Goal: Information Seeking & Learning: Learn about a topic

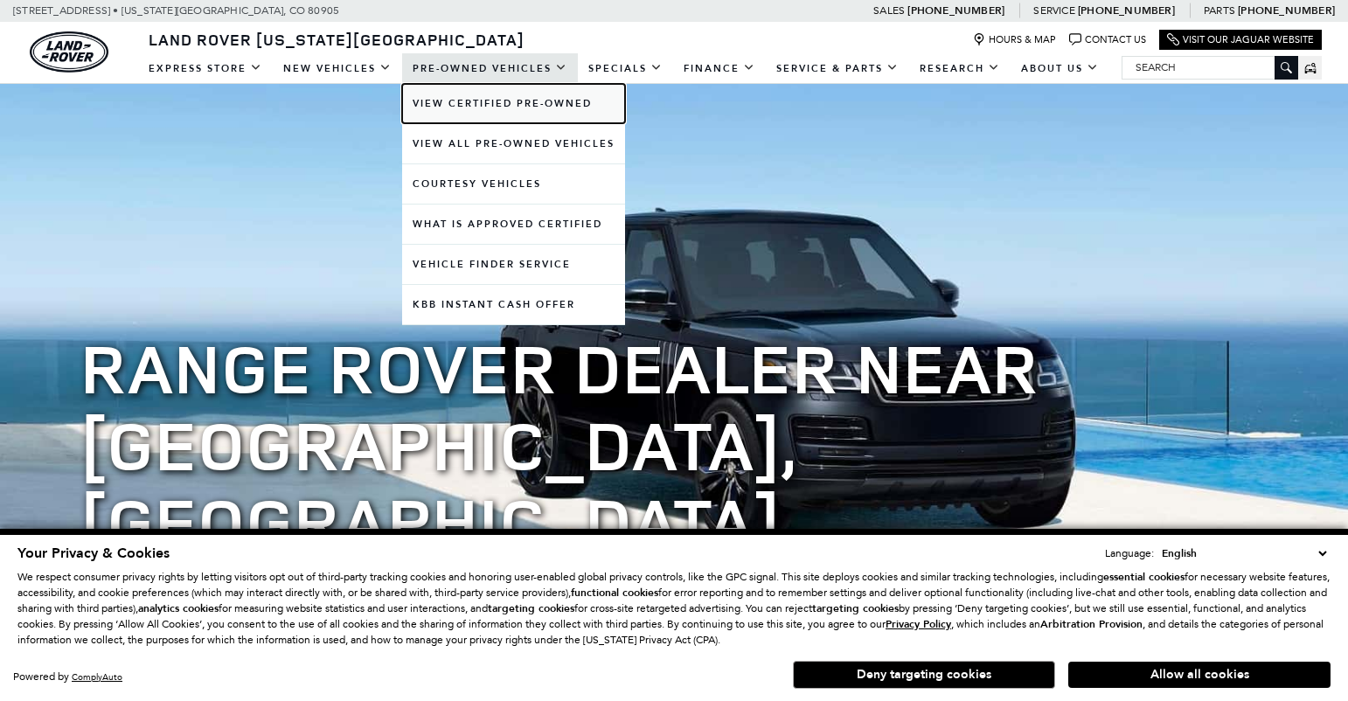
click at [483, 96] on link "View Certified Pre-Owned" at bounding box center [513, 103] width 223 height 39
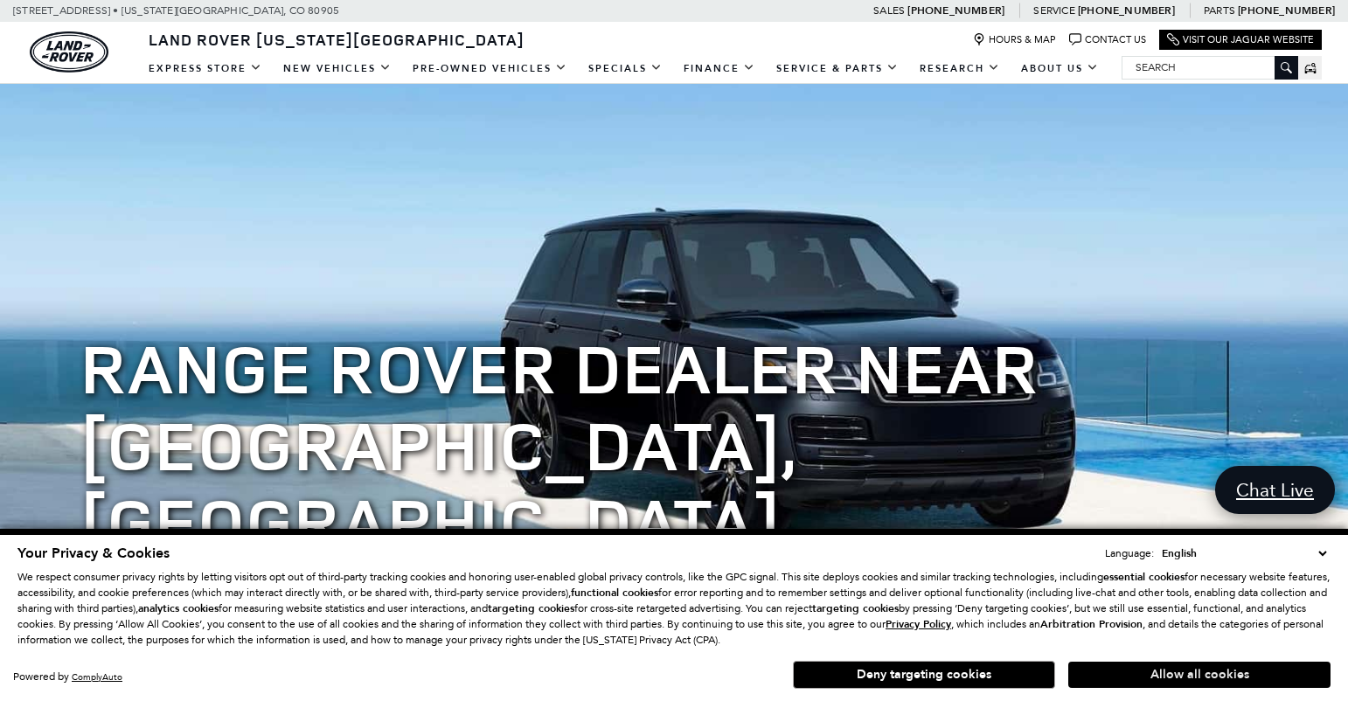
click at [1135, 678] on button "Allow all cookies" at bounding box center [1199, 675] width 262 height 26
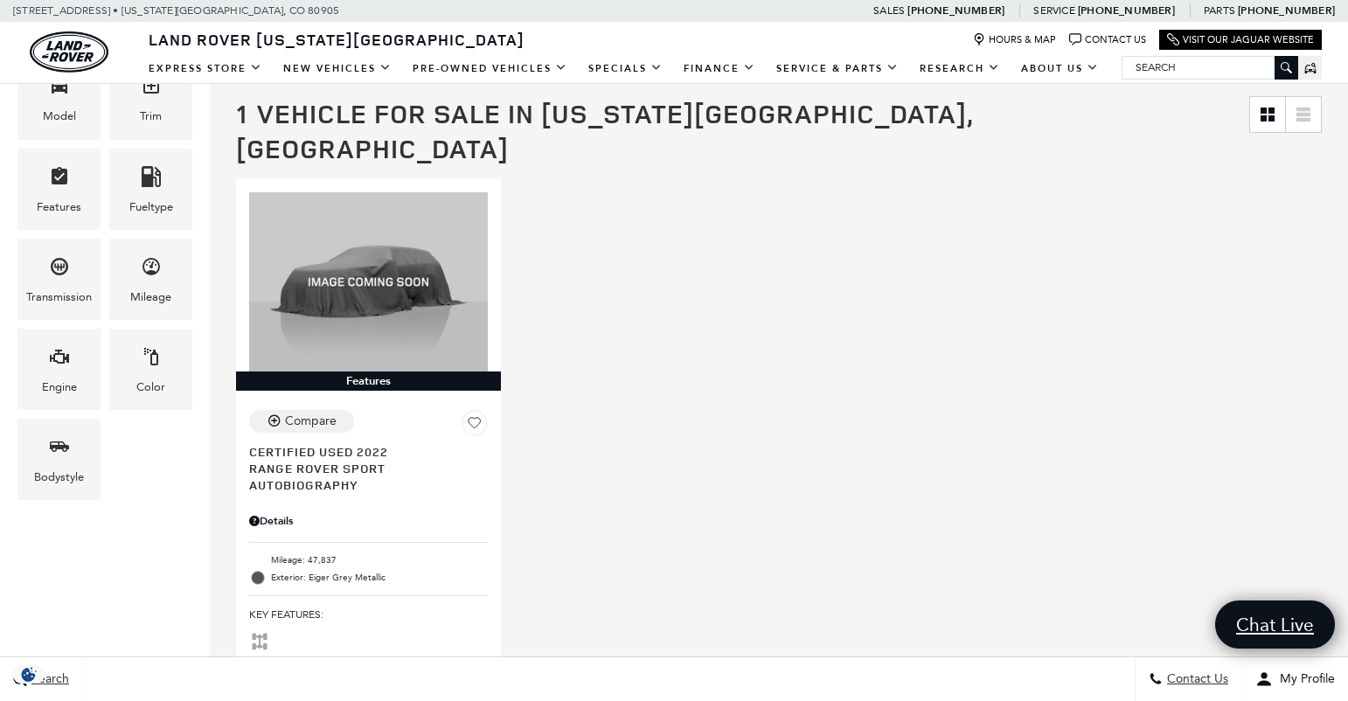
scroll to position [370, 0]
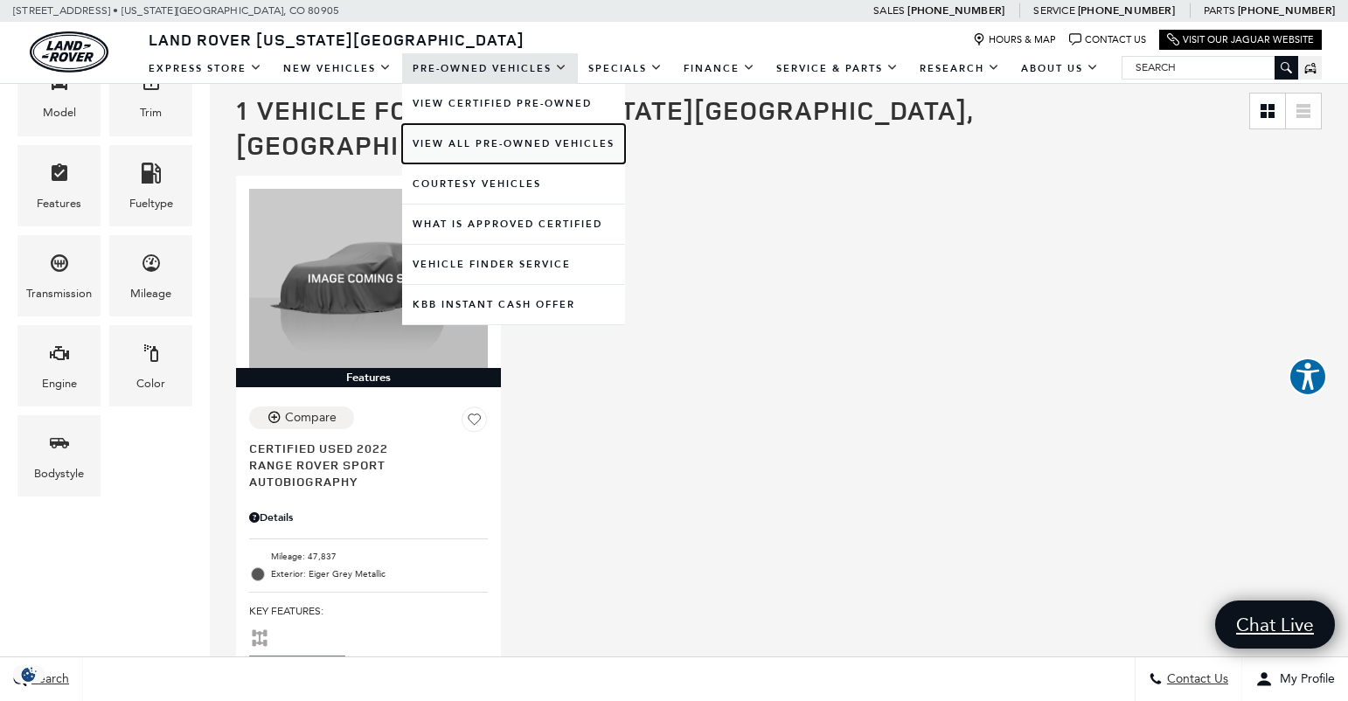
click at [490, 137] on link "View All Pre-Owned Vehicles" at bounding box center [513, 143] width 223 height 39
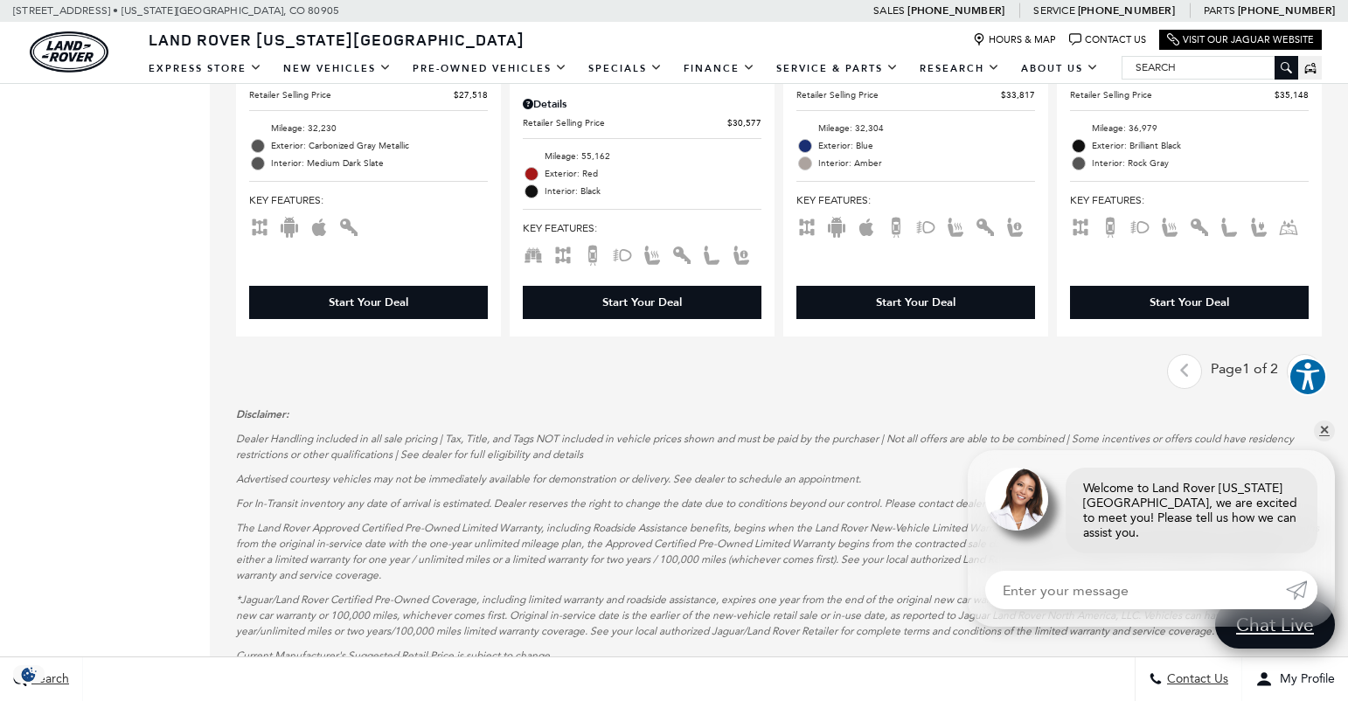
scroll to position [3244, 0]
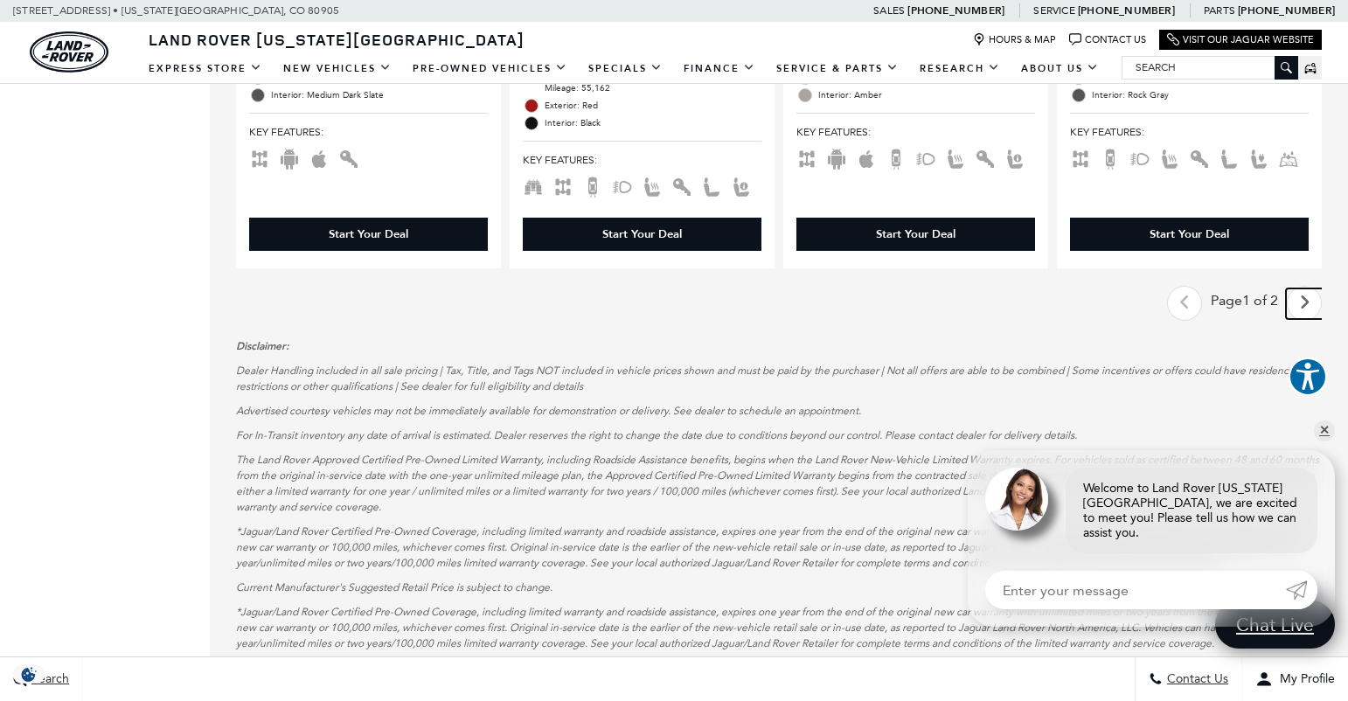
click at [1303, 289] on icon "next page" at bounding box center [1304, 303] width 11 height 28
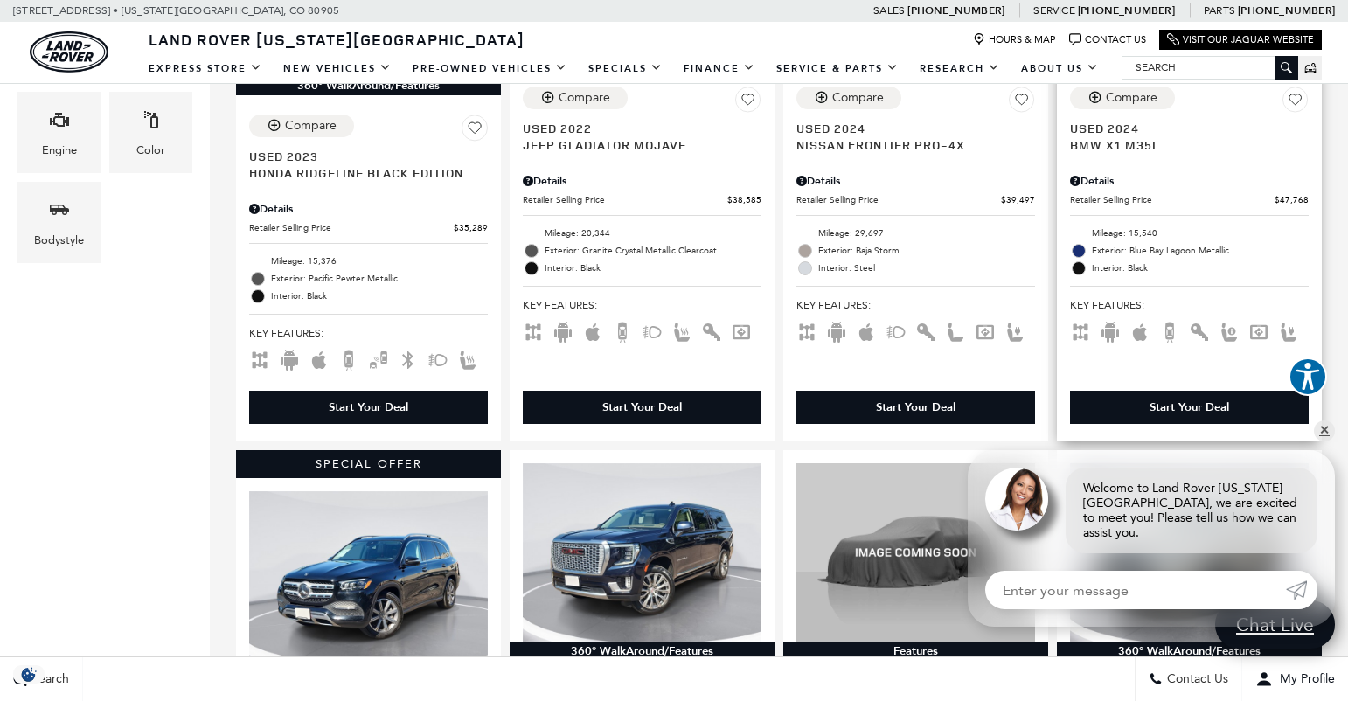
scroll to position [853, 0]
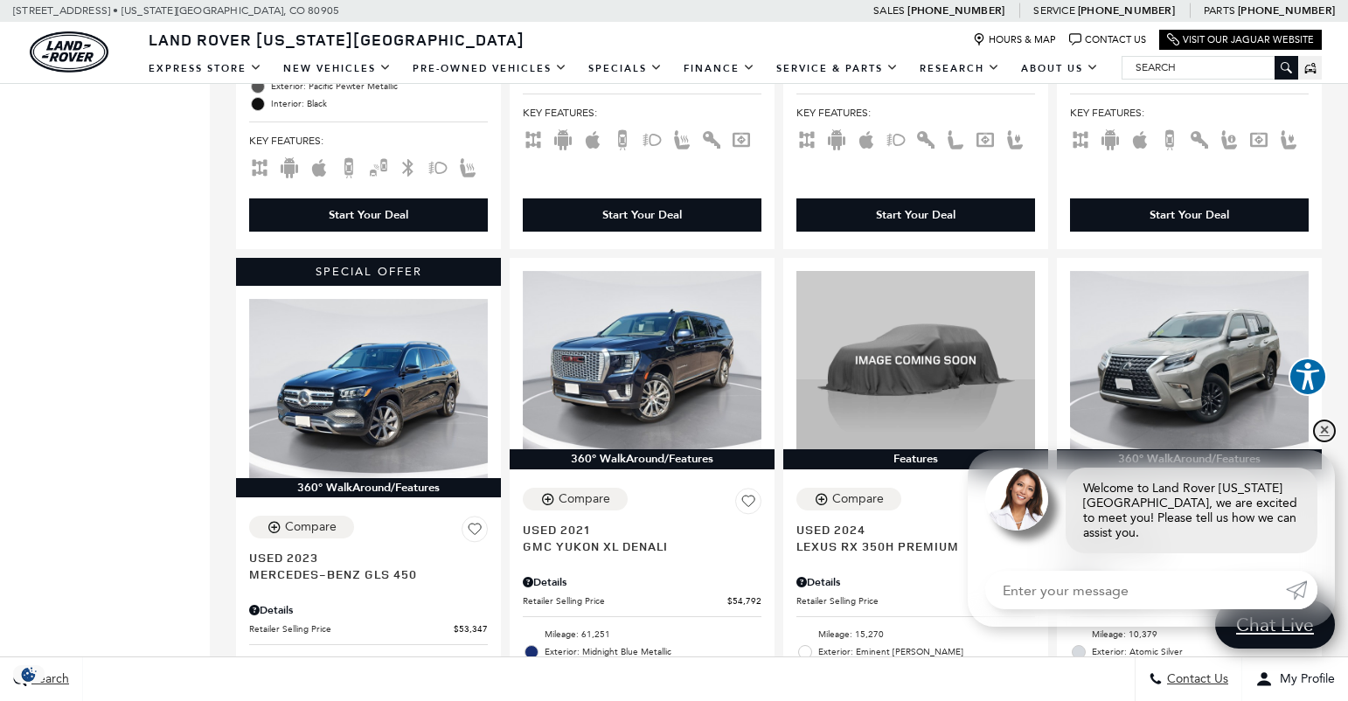
click at [1324, 442] on link "✕" at bounding box center [1324, 431] width 21 height 21
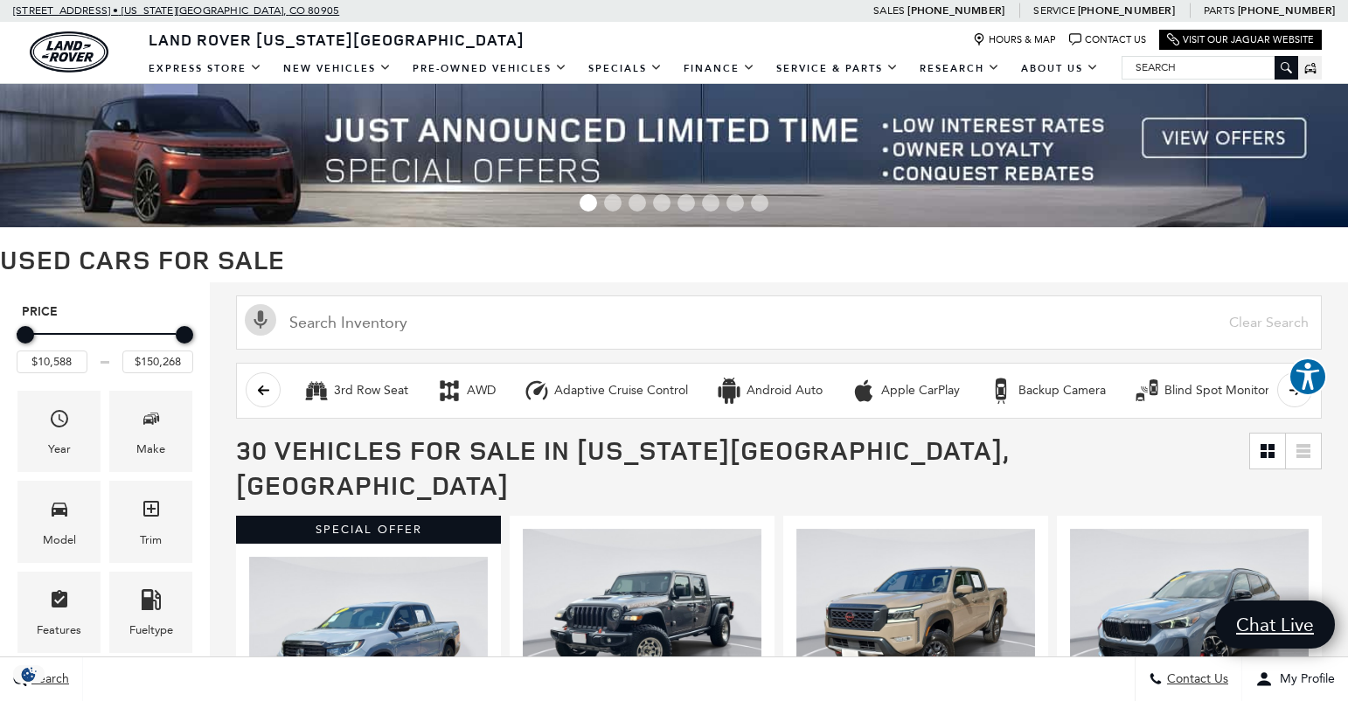
scroll to position [0, 0]
